Goal: Find specific page/section: Find specific page/section

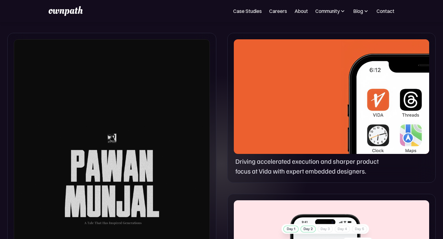
scroll to position [291, 0]
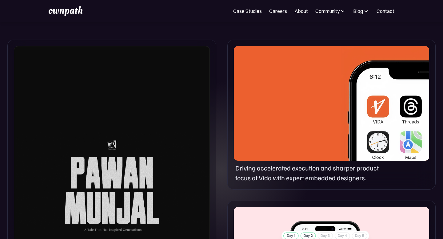
click at [292, 101] on div at bounding box center [331, 103] width 195 height 115
click at [290, 174] on p "Driving accelerated execution and sharper product focus at Vida with expert emb…" at bounding box center [310, 173] width 151 height 20
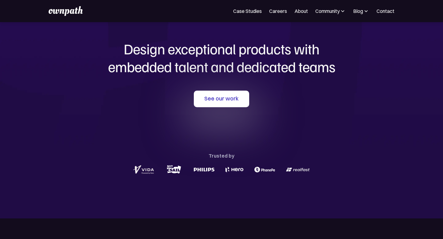
scroll to position [0, 0]
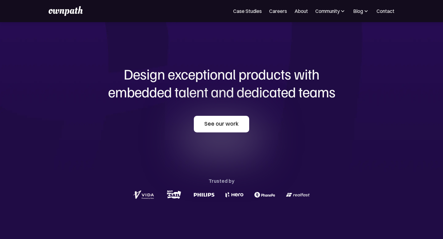
click at [232, 127] on link "See our work" at bounding box center [221, 124] width 55 height 17
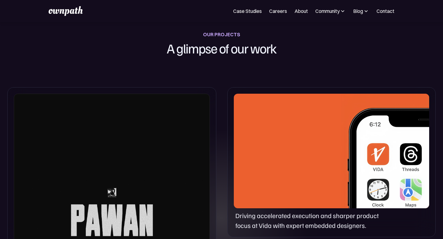
scroll to position [244, 0]
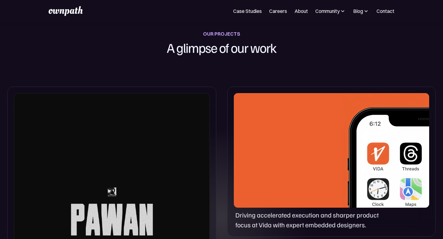
click at [297, 216] on p "Driving accelerated execution and sharper product focus at Vida with expert emb…" at bounding box center [310, 220] width 151 height 20
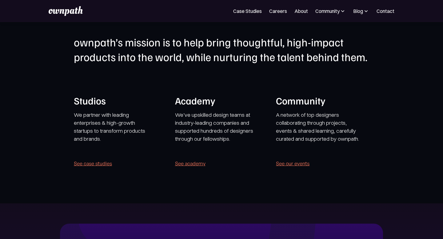
scroll to position [1191, 0]
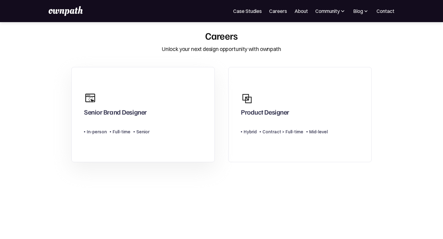
scroll to position [9, 0]
